Goal: Entertainment & Leisure: Consume media (video, audio)

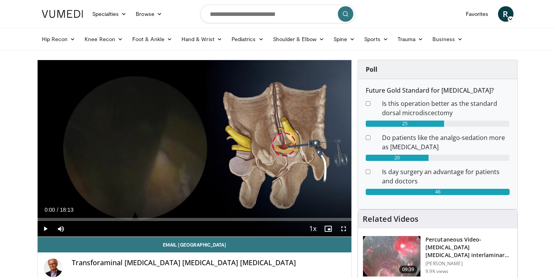
click at [44, 229] on span "Video Player" at bounding box center [46, 229] width 16 height 16
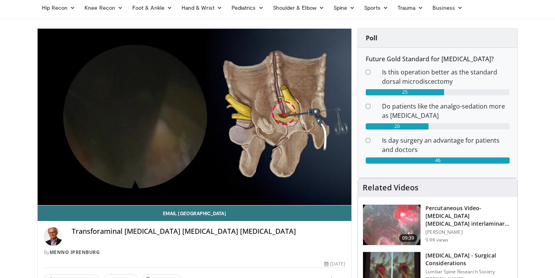
scroll to position [33, 0]
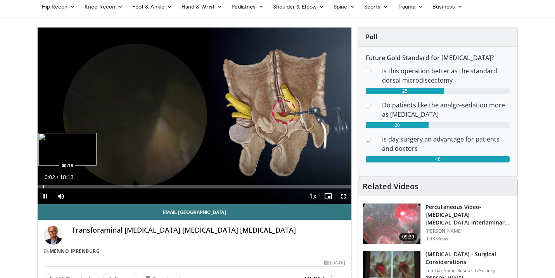
click at [43, 186] on div "Progress Bar" at bounding box center [43, 186] width 1 height 3
click at [52, 186] on div "Progress Bar" at bounding box center [52, 186] width 1 height 3
click at [65, 186] on div "Progress Bar" at bounding box center [64, 186] width 1 height 3
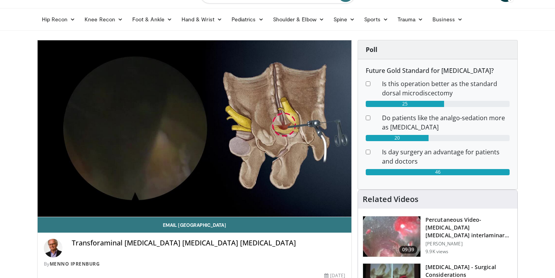
scroll to position [17, 0]
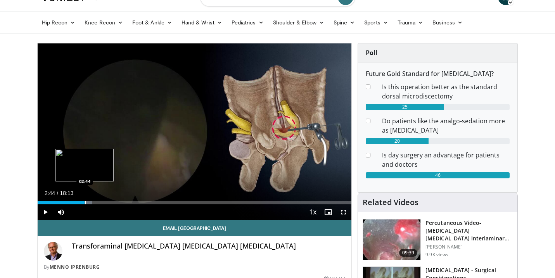
click at [85, 202] on div "Progress Bar" at bounding box center [85, 202] width 1 height 3
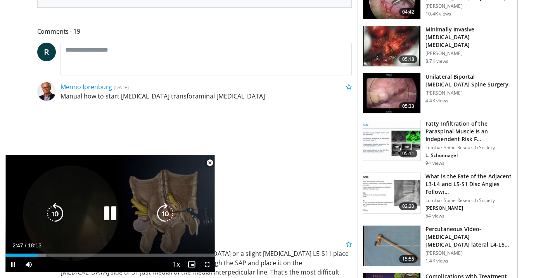
scroll to position [364, 0]
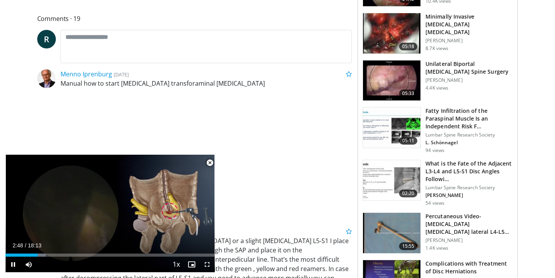
click at [211, 163] on span "Video Player" at bounding box center [210, 163] width 16 height 16
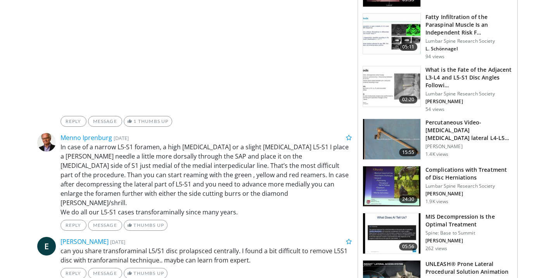
scroll to position [462, 0]
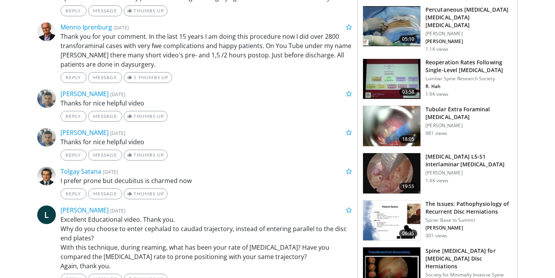
scroll to position [857, 0]
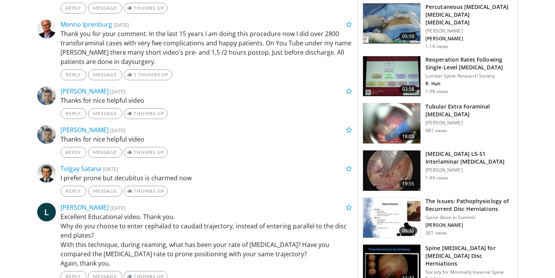
click at [529, 118] on body "Specialties Adult & Family Medicine Allergy, Asthma, Immunology Anesthesiology …" at bounding box center [277, 229] width 555 height 2173
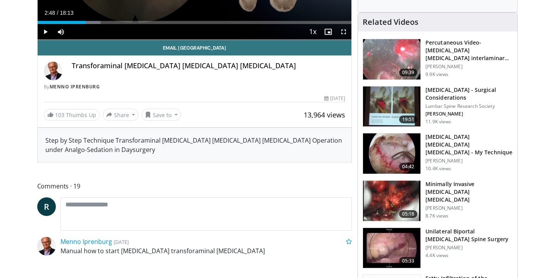
scroll to position [207, 0]
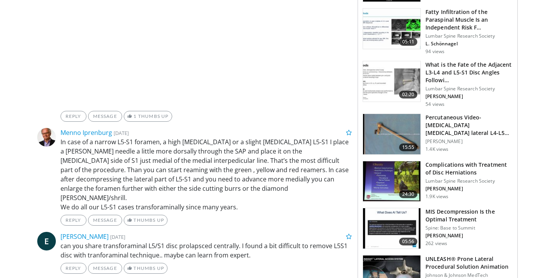
scroll to position [470, 0]
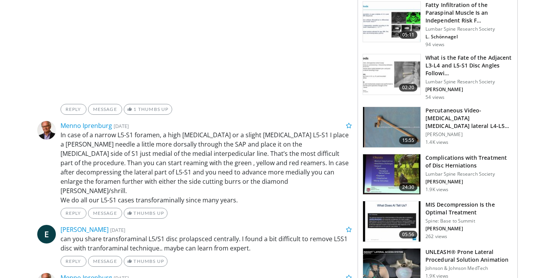
click at [485, 112] on h3 "Percutaneous Video-[MEDICAL_DATA] [MEDICAL_DATA] lateral L4-L5 (PELD)" at bounding box center [468, 118] width 87 height 23
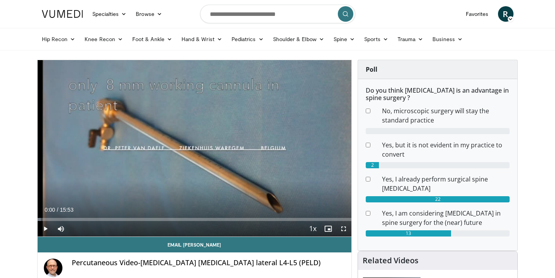
click at [46, 230] on span "Video Player" at bounding box center [46, 229] width 16 height 16
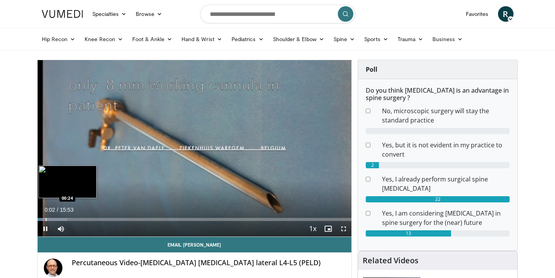
click at [45, 218] on div "Loaded : 9.44% 00:02 00:24" at bounding box center [195, 217] width 314 height 7
click at [62, 219] on div "Progress Bar" at bounding box center [62, 219] width 1 height 3
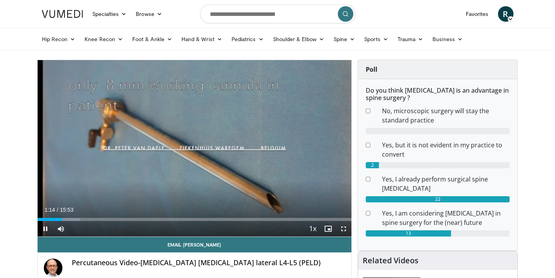
click at [345, 227] on span "Video Player" at bounding box center [344, 229] width 16 height 16
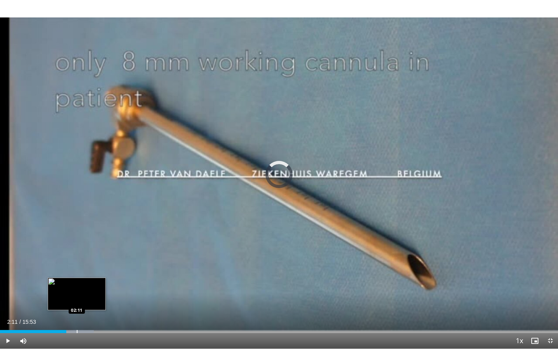
click at [77, 278] on div "Progress Bar" at bounding box center [77, 331] width 1 height 3
click at [82, 278] on div "Progress Bar" at bounding box center [82, 331] width 1 height 3
click at [86, 278] on div "Progress Bar" at bounding box center [85, 331] width 1 height 3
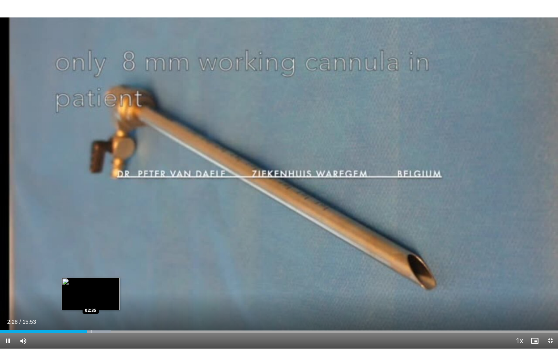
click at [91, 278] on div "Progress Bar" at bounding box center [91, 331] width 1 height 3
click at [99, 278] on div "Loaded : 21.09% 02:35 02:46" at bounding box center [279, 329] width 558 height 7
click at [109, 278] on div "Loaded : 22.03% 02:49 03:06" at bounding box center [279, 329] width 558 height 7
click at [104, 278] on div "Loaded : 23.08% 03:08 02:58" at bounding box center [279, 329] width 558 height 7
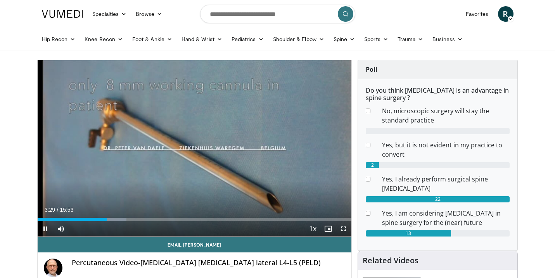
click at [45, 227] on span "Video Player" at bounding box center [46, 229] width 16 height 16
